Goal: Information Seeking & Learning: Check status

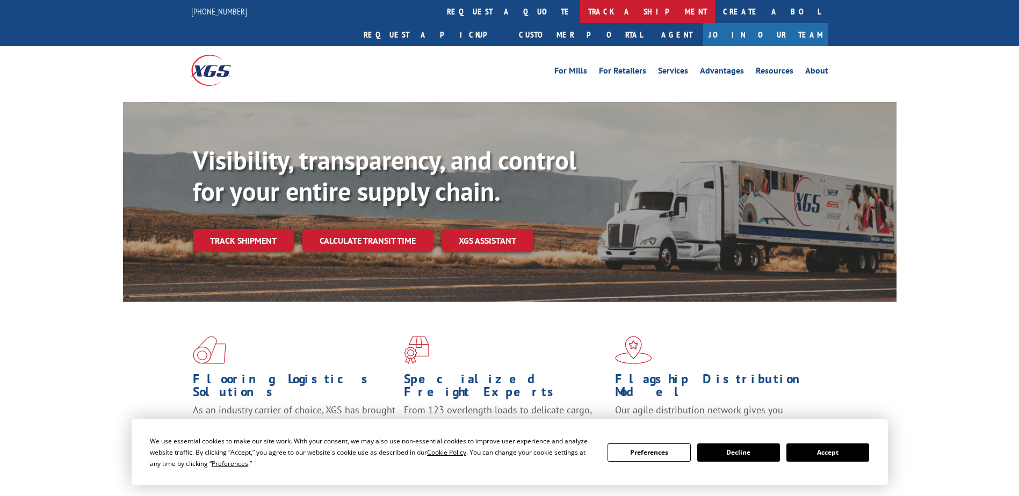
click at [580, 12] on link "track a shipment" at bounding box center [647, 11] width 135 height 23
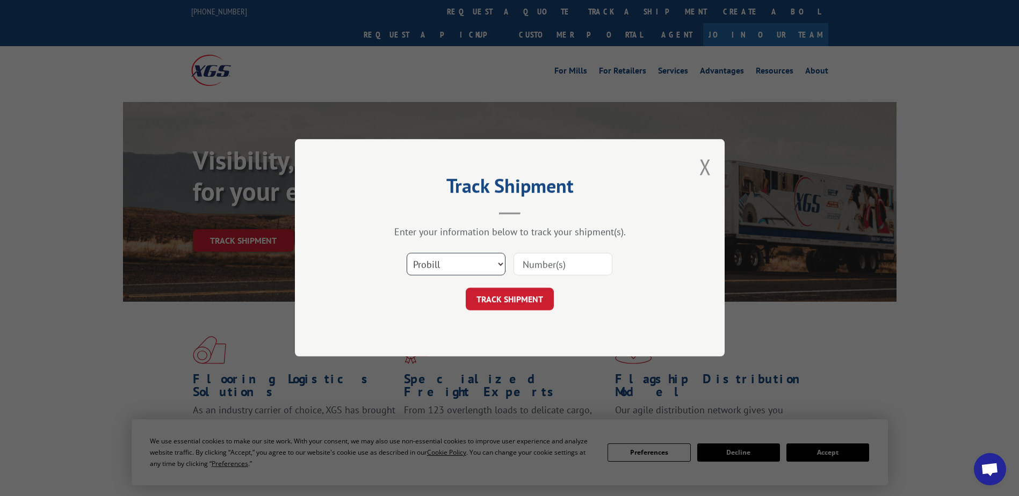
drag, startPoint x: 479, startPoint y: 270, endPoint x: 472, endPoint y: 278, distance: 10.7
click at [479, 270] on select "Select category... Probill BOL PO" at bounding box center [456, 265] width 99 height 23
select select "bol"
click at [407, 254] on select "Select category... Probill BOL PO" at bounding box center [456, 265] width 99 height 23
click at [521, 263] on input at bounding box center [563, 265] width 99 height 23
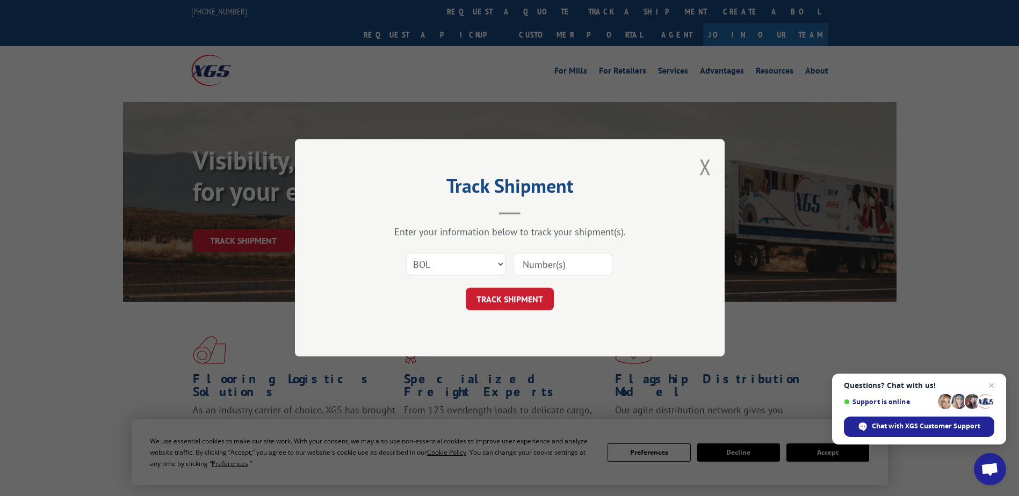
paste input "5037843"
type input "5037843"
click at [515, 300] on button "TRACK SHIPMENT" at bounding box center [510, 299] width 88 height 23
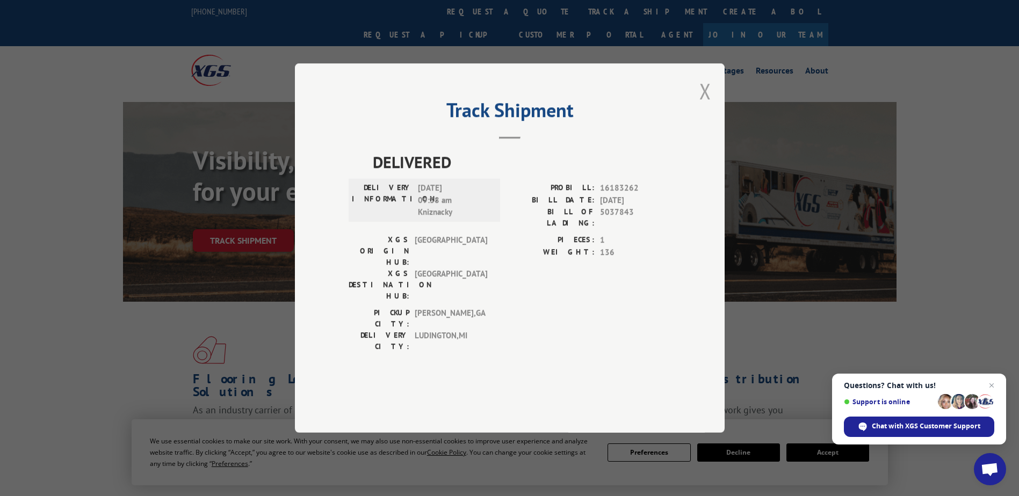
click at [706, 105] on button "Close modal" at bounding box center [705, 91] width 12 height 28
